Goal: Information Seeking & Learning: Learn about a topic

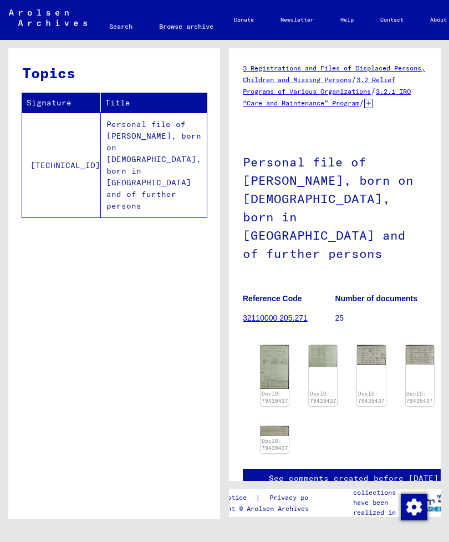
click at [408, 390] on link "DocID: 79439437" at bounding box center [419, 397] width 27 height 14
click at [411, 376] on div "DocID: 79439437" at bounding box center [420, 375] width 28 height 61
click at [275, 313] on link "32110000 205.271" at bounding box center [275, 317] width 65 height 9
click at [275, 303] on figure "Reference Code 32110000 205.271" at bounding box center [289, 310] width 92 height 50
click at [282, 302] on figure "Reference Code 32110000 205.271" at bounding box center [289, 310] width 92 height 50
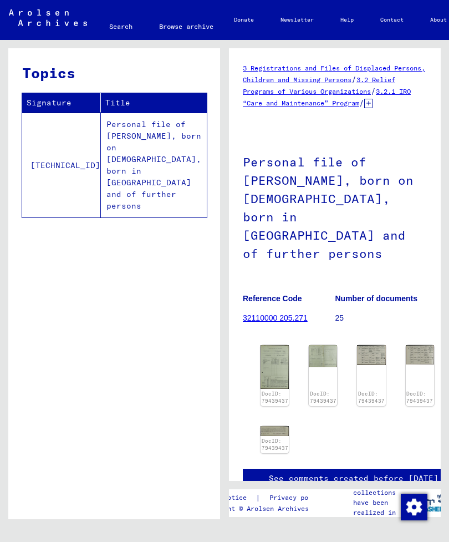
click at [276, 299] on figure "Reference Code 32110000 205.271" at bounding box center [289, 310] width 92 height 50
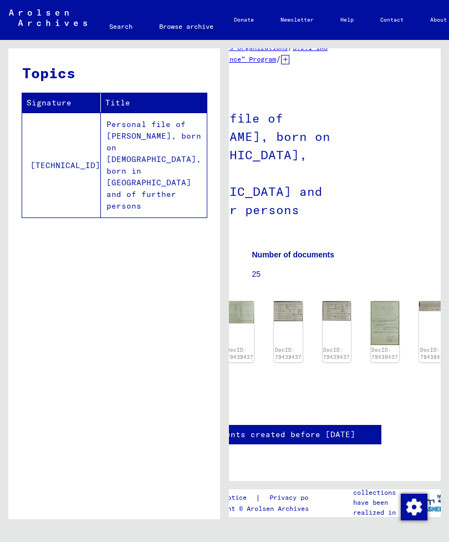
scroll to position [57, 83]
click at [420, 301] on div "DocID: 79439437" at bounding box center [433, 331] width 28 height 61
click at [419, 301] on img at bounding box center [433, 306] width 28 height 10
click at [422, 347] on link "DocID: 79439437" at bounding box center [433, 354] width 27 height 14
